Goal: Navigation & Orientation: Find specific page/section

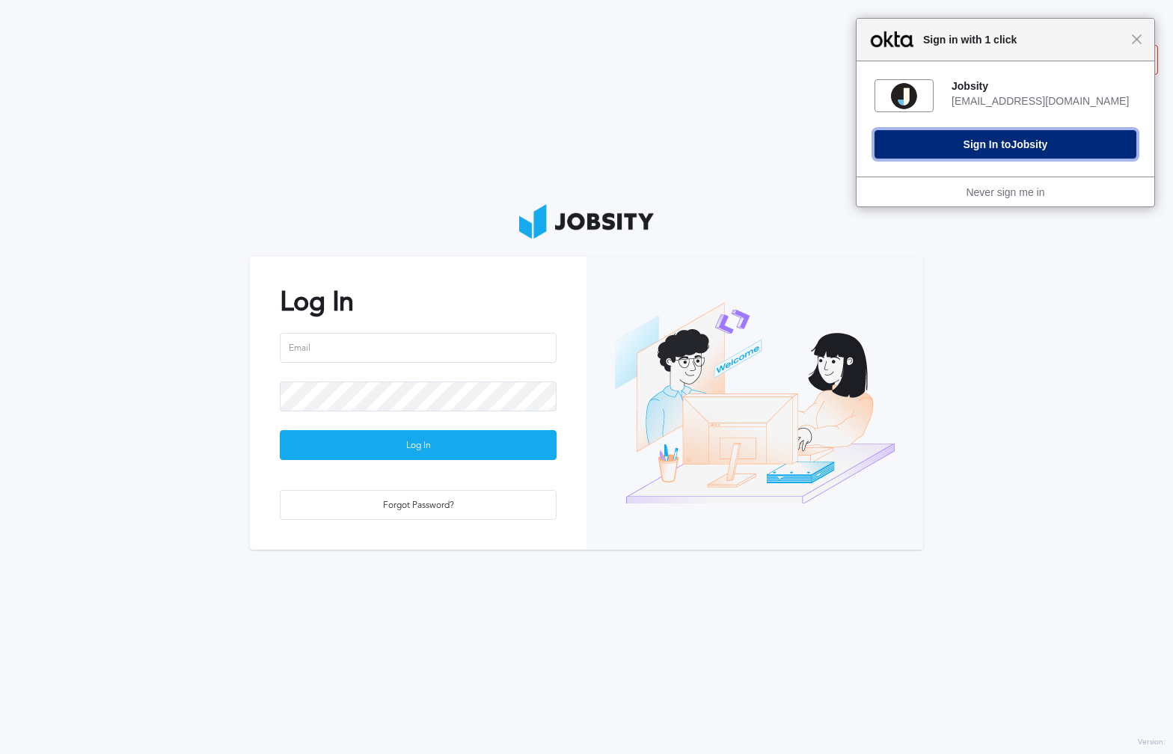
click at [953, 135] on button "Sign In to Jobsity" at bounding box center [1005, 144] width 262 height 28
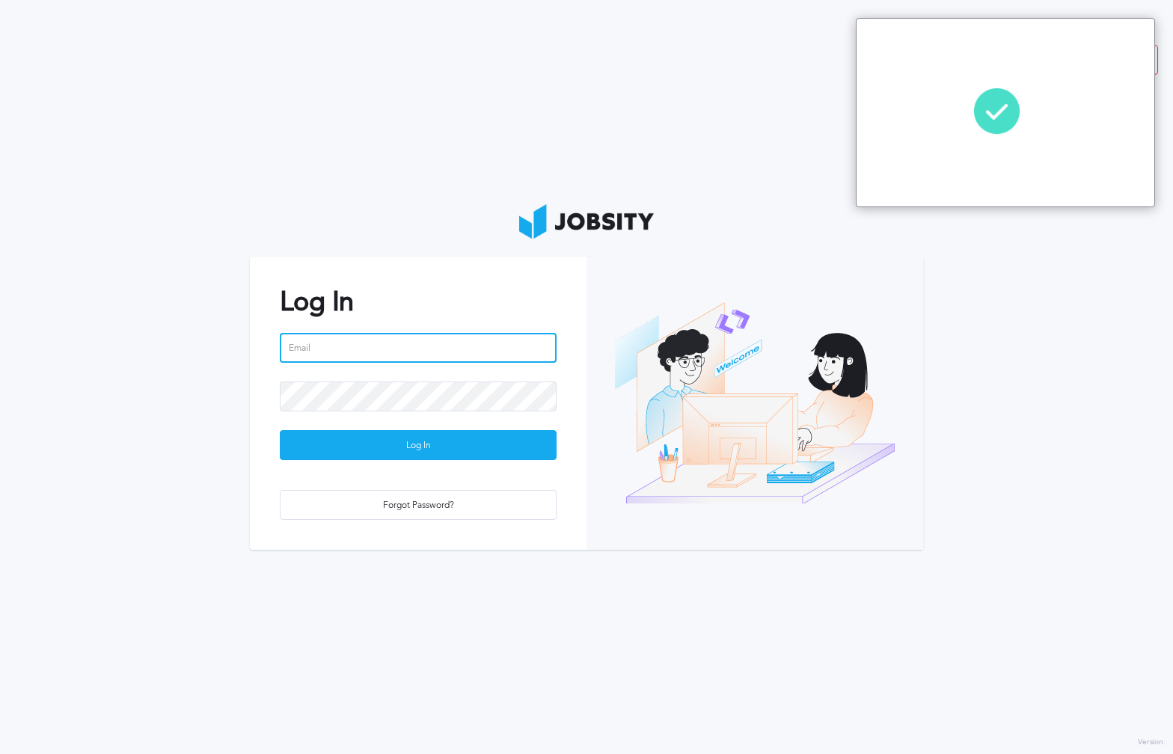
type input "[EMAIL_ADDRESS][DOMAIN_NAME]"
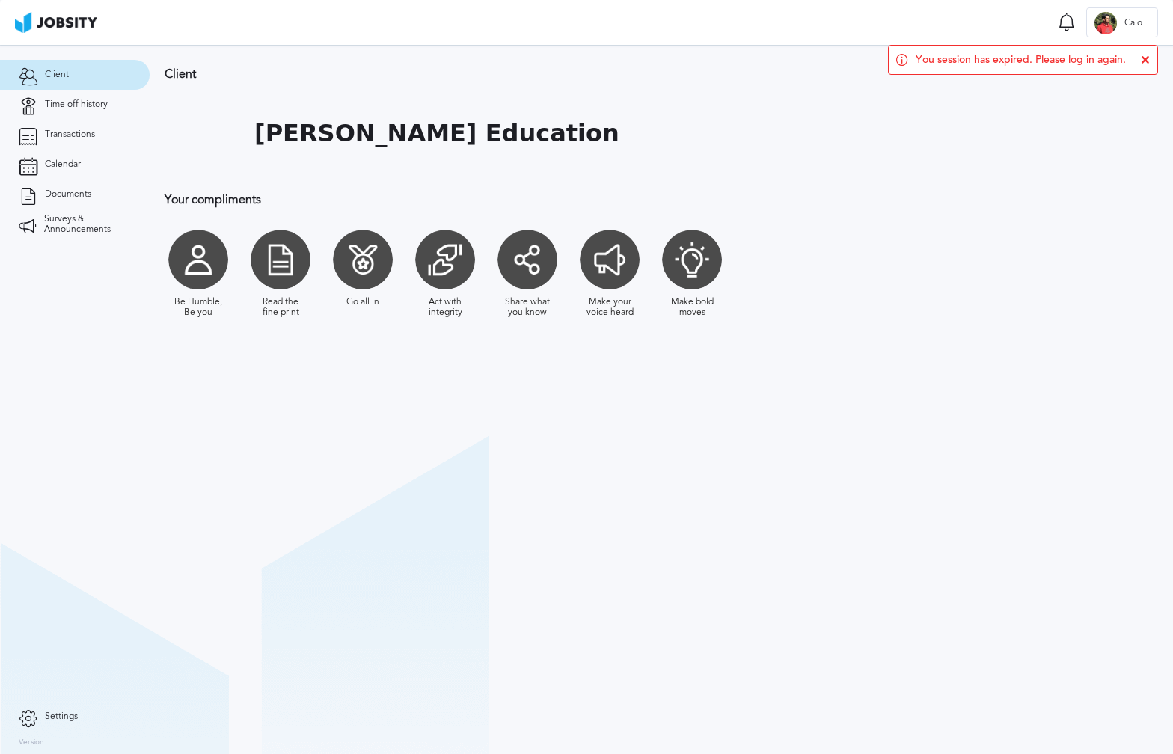
click at [1152, 58] on div "You session has expired. Please log in again." at bounding box center [1023, 60] width 270 height 30
click at [1138, 58] on div "You session has expired. Please log in again." at bounding box center [1023, 60] width 270 height 30
click at [1145, 58] on icon at bounding box center [1145, 59] width 9 height 9
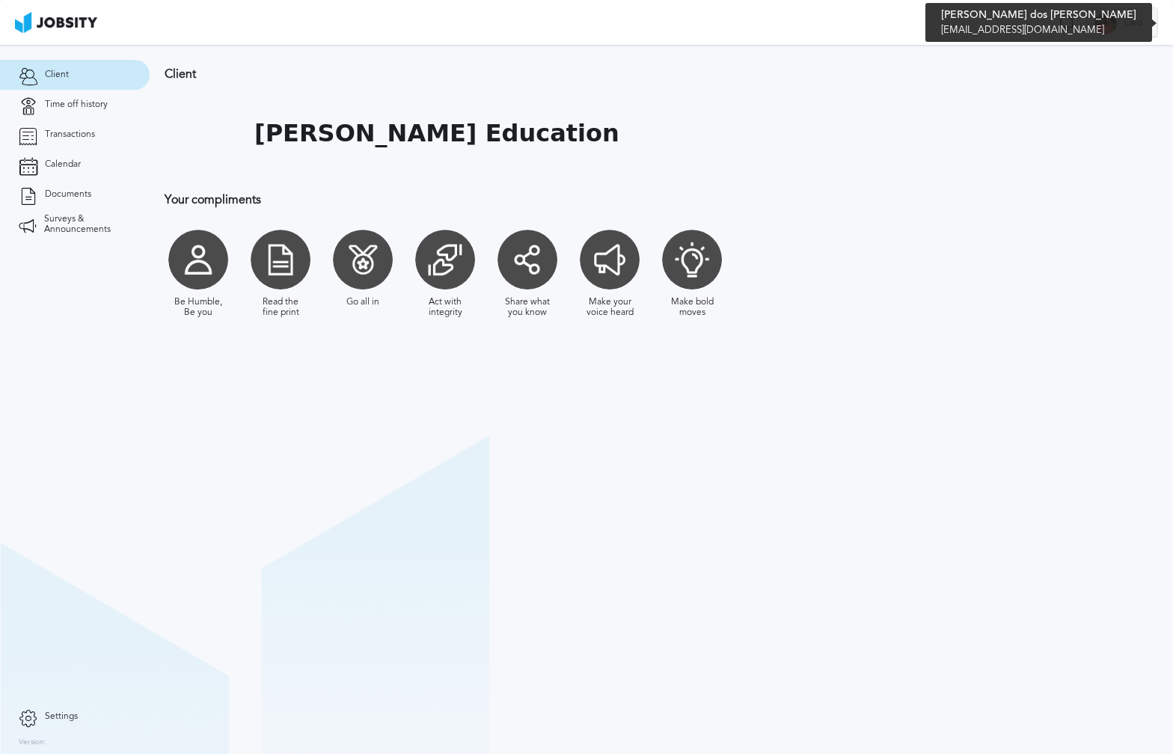
click at [1129, 22] on span "Caio" at bounding box center [1133, 23] width 33 height 10
click at [955, 138] on div "Log Out" at bounding box center [586, 377] width 1173 height 754
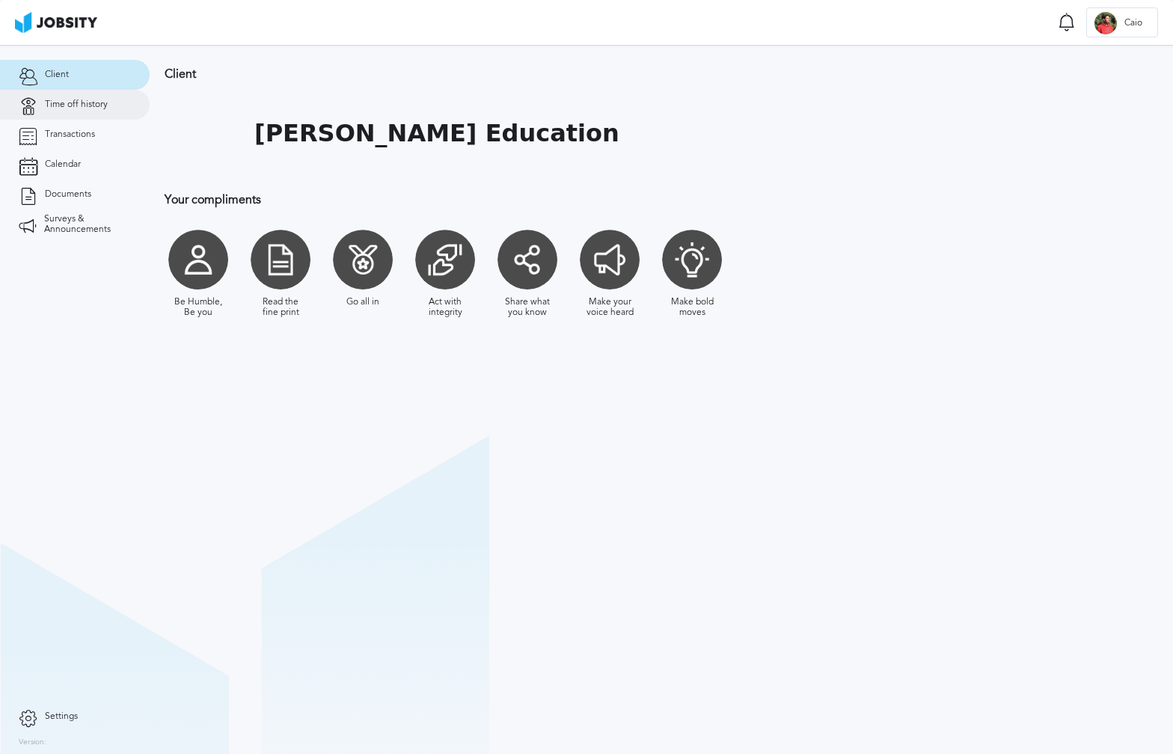
click at [52, 111] on link "Time off history" at bounding box center [75, 105] width 150 height 30
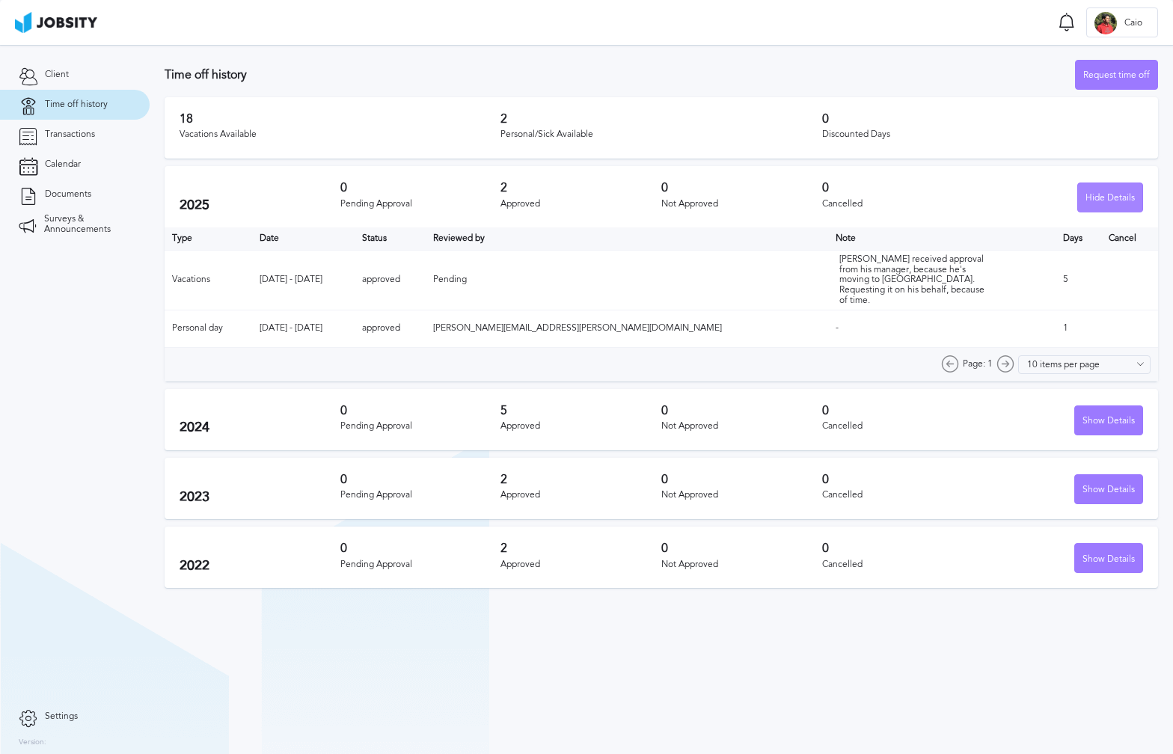
click at [1129, 194] on div "Hide Details" at bounding box center [1110, 198] width 64 height 30
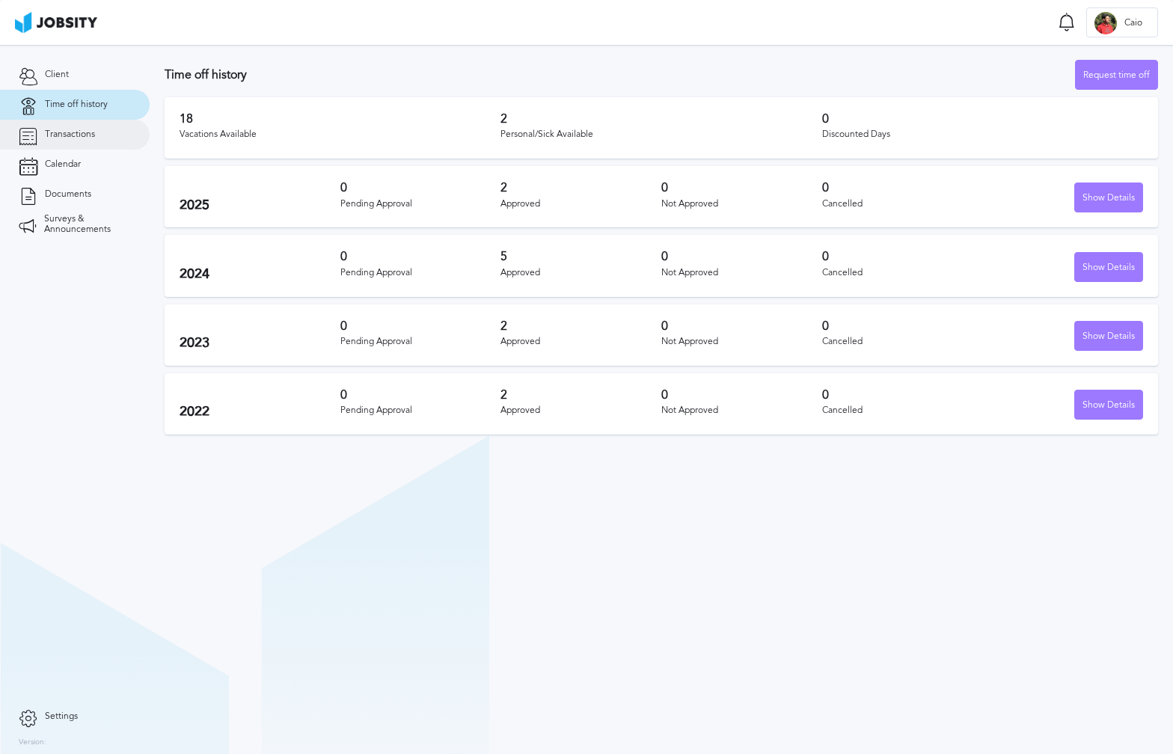
click at [66, 139] on span "Transactions" at bounding box center [70, 134] width 50 height 10
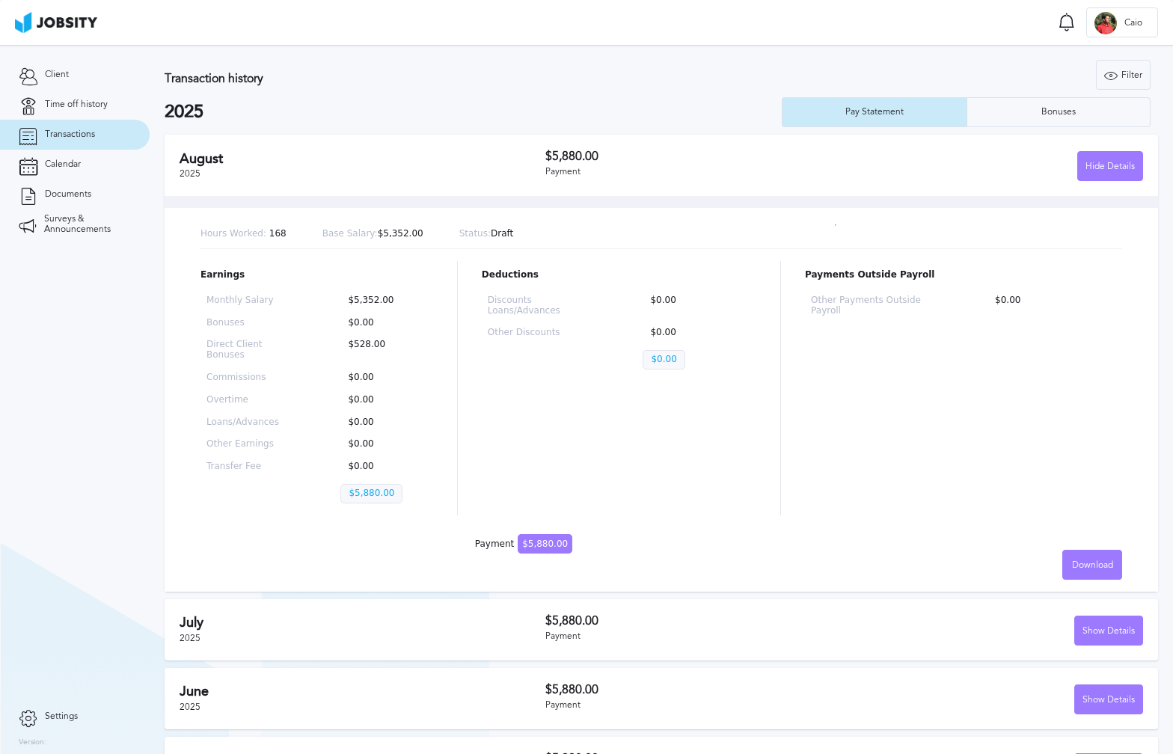
click at [270, 162] on h2 "August" at bounding box center [363, 159] width 366 height 16
click at [88, 104] on span "Time off history" at bounding box center [76, 104] width 63 height 10
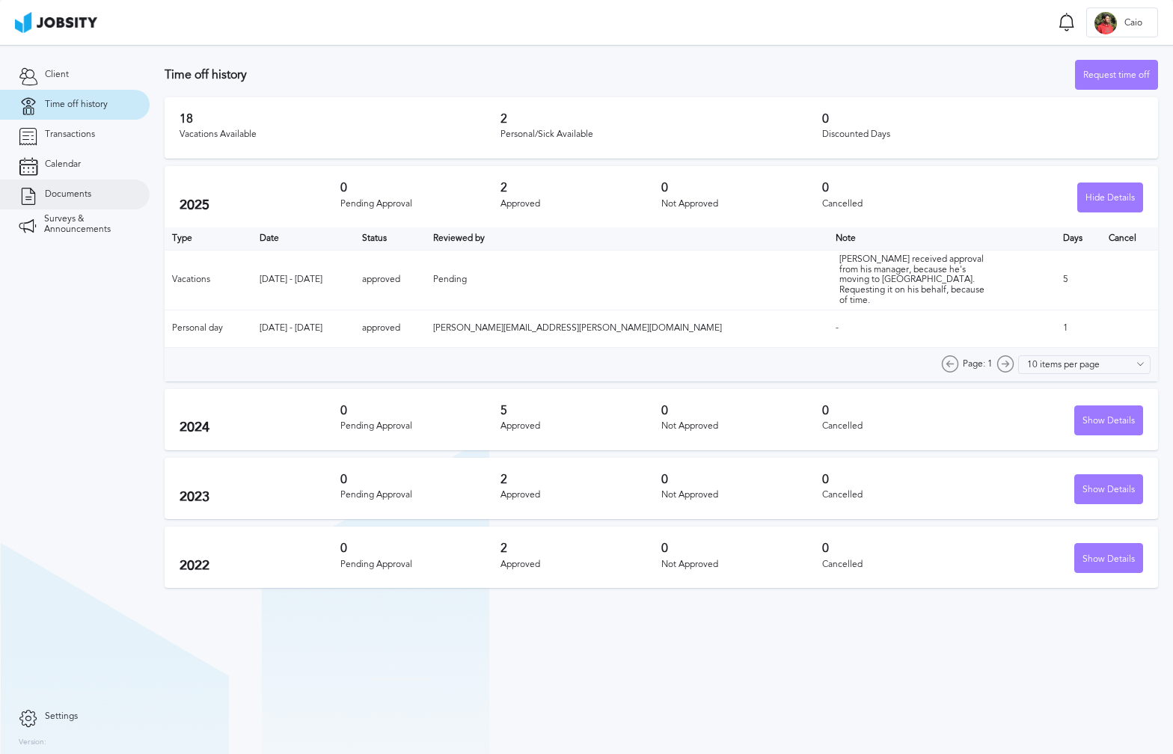
click at [67, 191] on span "Documents" at bounding box center [68, 194] width 46 height 10
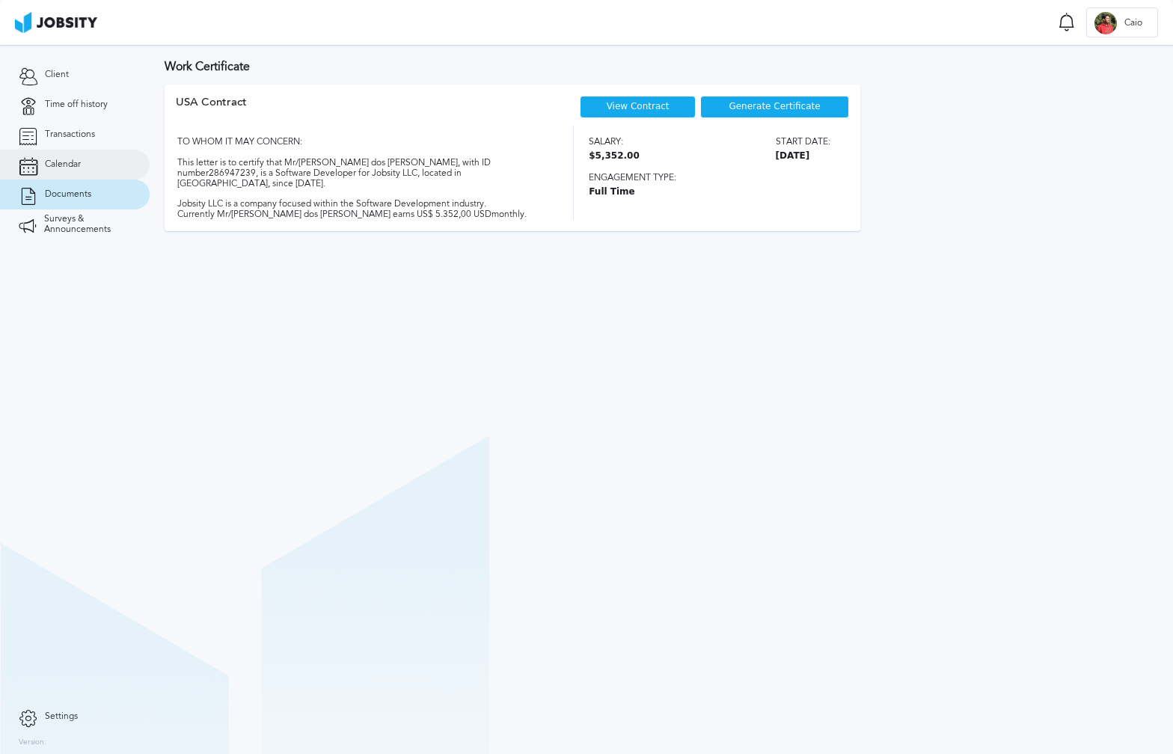
click at [63, 161] on span "Calendar" at bounding box center [63, 164] width 36 height 10
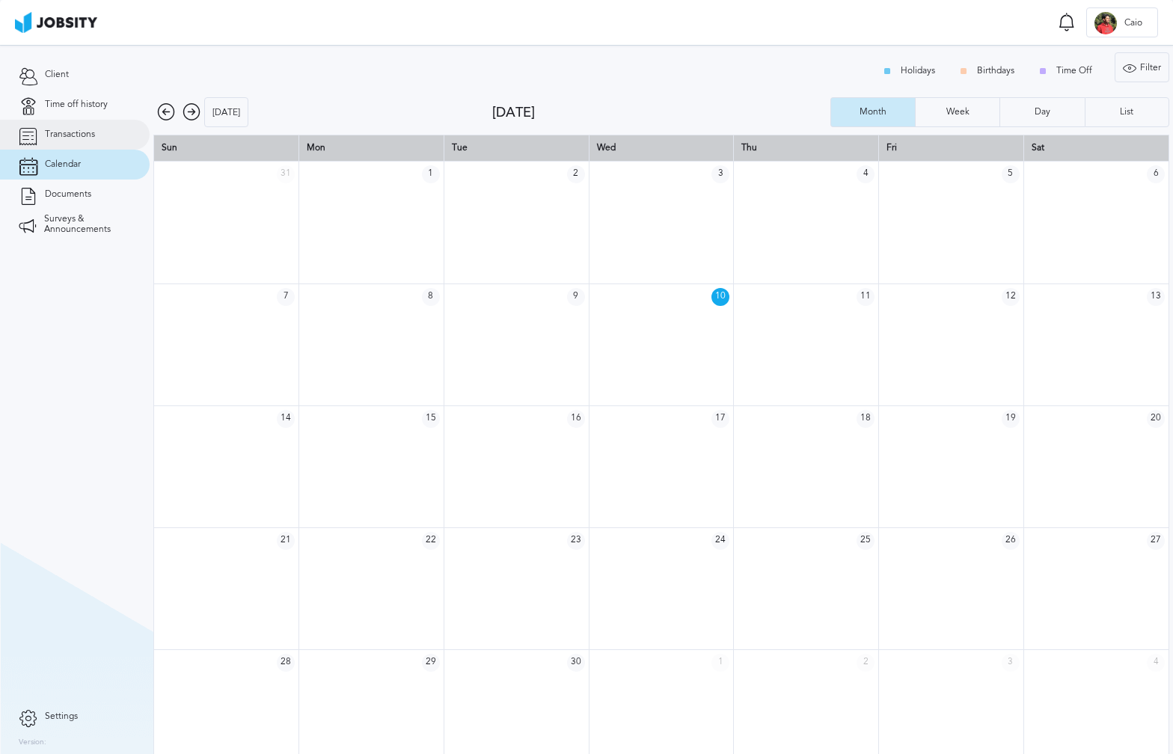
click at [45, 137] on span "Transactions" at bounding box center [70, 134] width 50 height 10
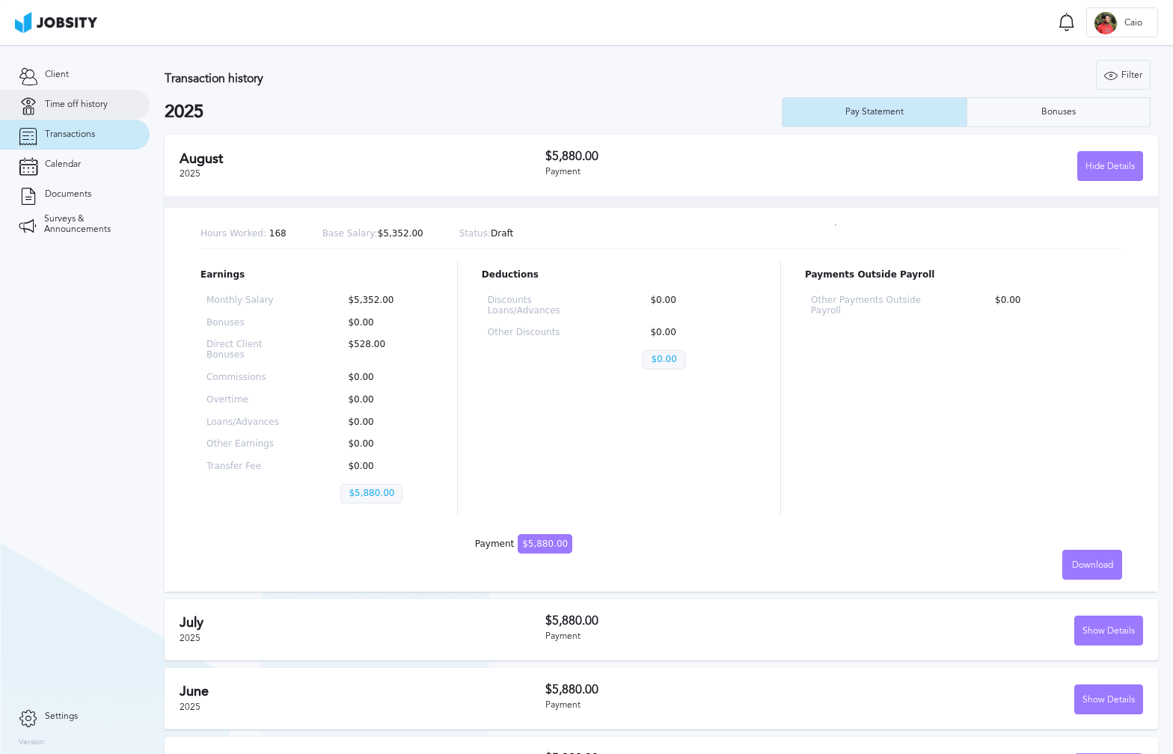
click at [60, 107] on span "Time off history" at bounding box center [76, 104] width 63 height 10
